Goal: Communication & Community: Share content

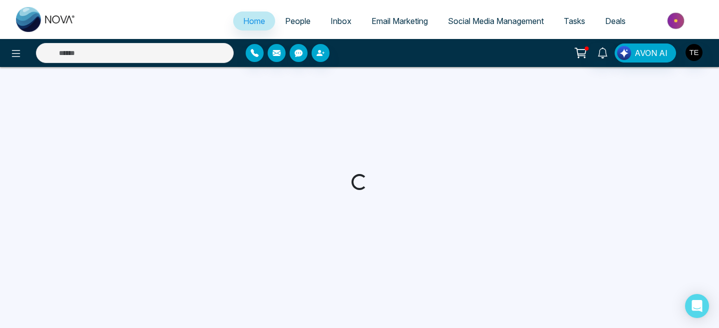
select select "*"
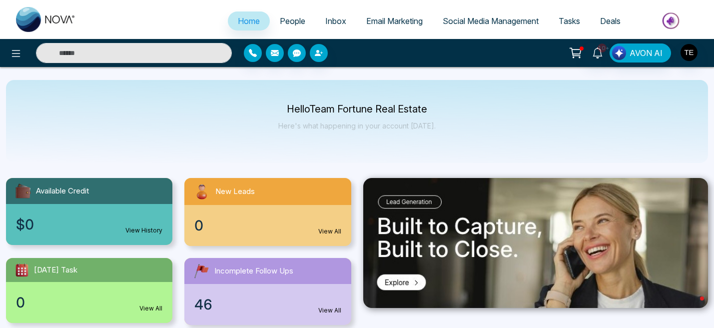
click at [374, 24] on span "Email Marketing" at bounding box center [394, 21] width 56 height 10
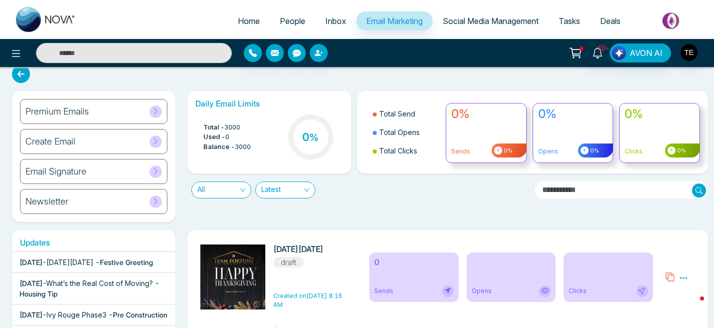
scroll to position [9, 0]
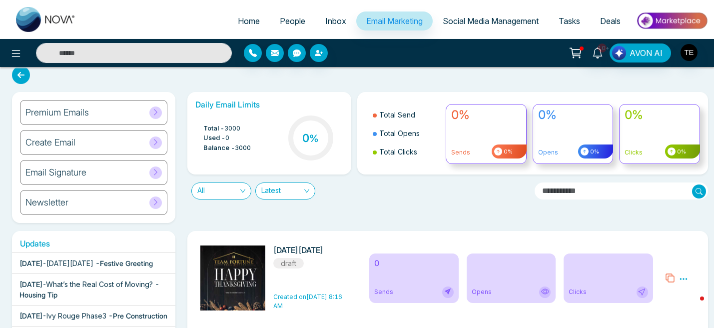
click at [682, 280] on icon at bounding box center [683, 278] width 9 height 9
click at [670, 245] on li "Edit" at bounding box center [666, 249] width 27 height 14
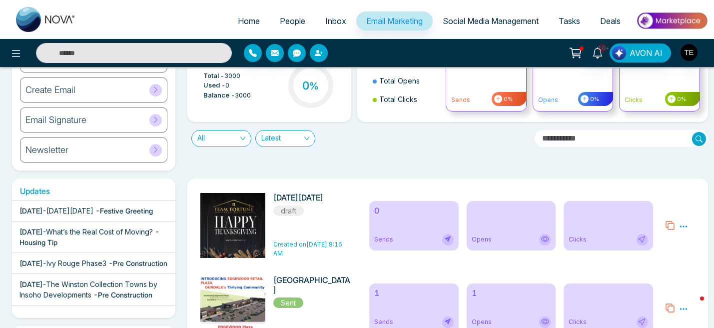
scroll to position [63, 0]
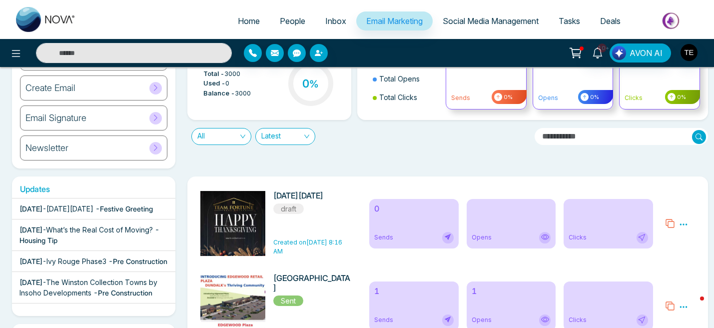
click at [681, 226] on icon at bounding box center [683, 224] width 9 height 9
click at [657, 251] on link "Edit" at bounding box center [659, 253] width 12 height 8
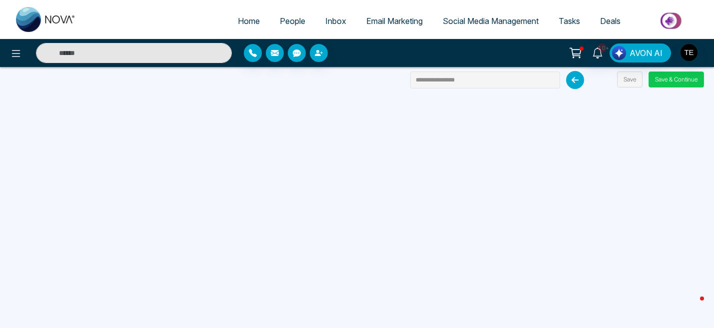
click at [677, 82] on button "Save & Continue" at bounding box center [675, 79] width 55 height 16
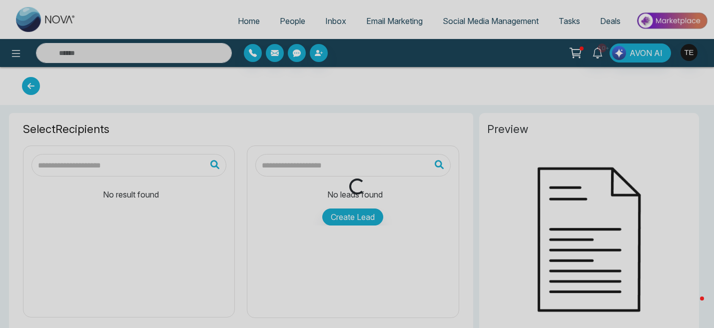
type input "**********"
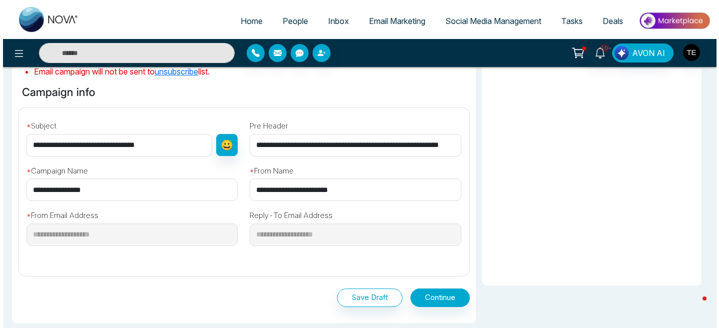
scroll to position [297, 0]
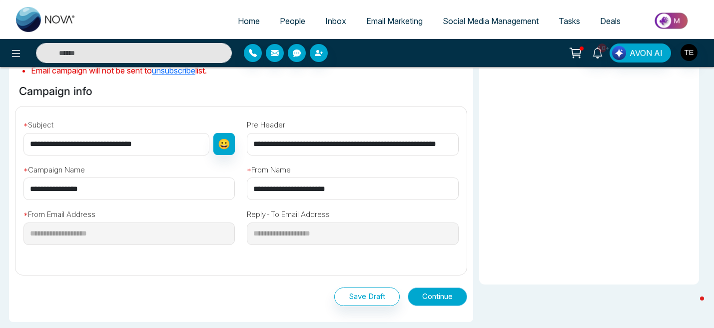
click at [433, 296] on button "Continue" at bounding box center [436, 296] width 59 height 18
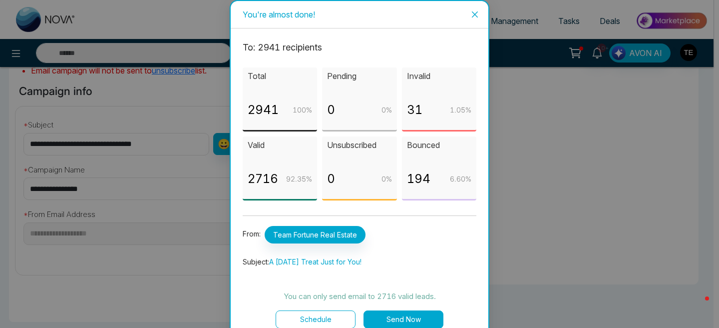
scroll to position [13, 0]
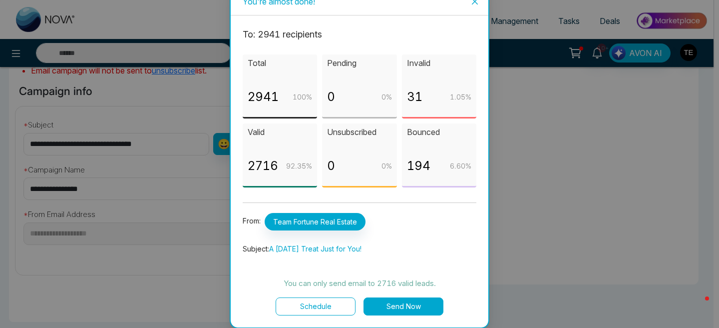
click at [414, 306] on button "Send Now" at bounding box center [404, 306] width 80 height 18
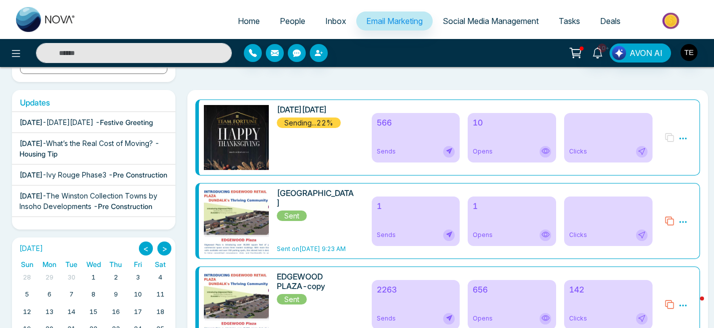
scroll to position [91, 0]
